Goal: Find specific page/section: Find specific page/section

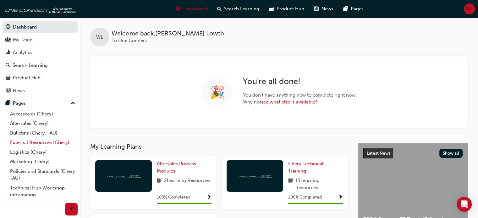
click at [28, 143] on link "External Resources (Chery)" at bounding box center [43, 143] width 70 height 10
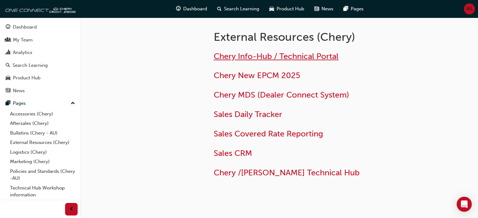
click at [258, 55] on span "Chery Info-Hub / Technical Portal" at bounding box center [276, 57] width 125 height 10
